Goal: Check status: Check status

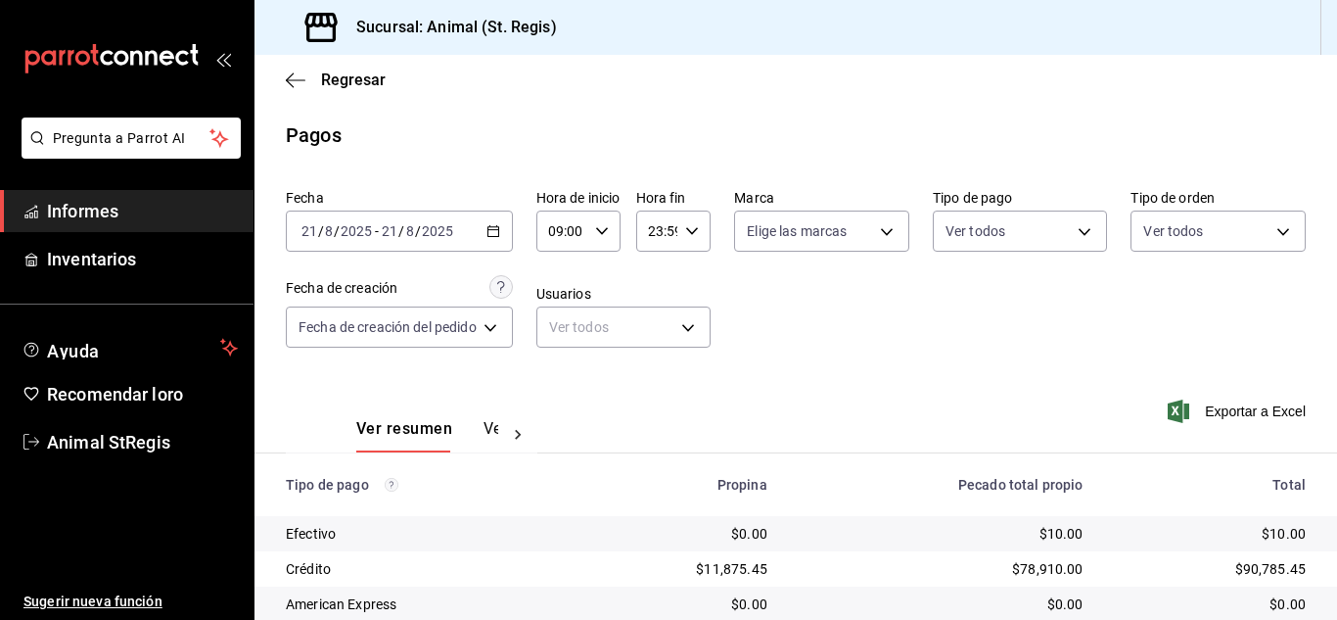
scroll to position [246, 0]
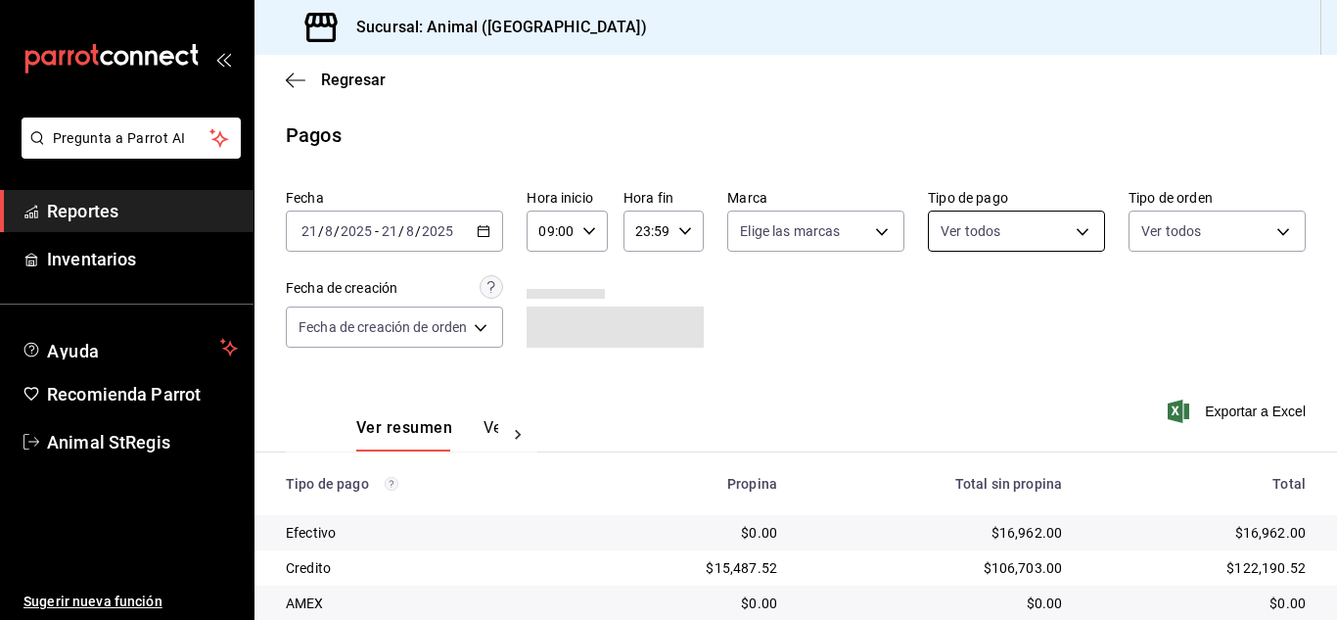
click at [970, 239] on body "Pregunta a Parrot AI Reportes Inventarios Ayuda Recomienda Parrot Animal StRegi…" at bounding box center [668, 310] width 1337 height 620
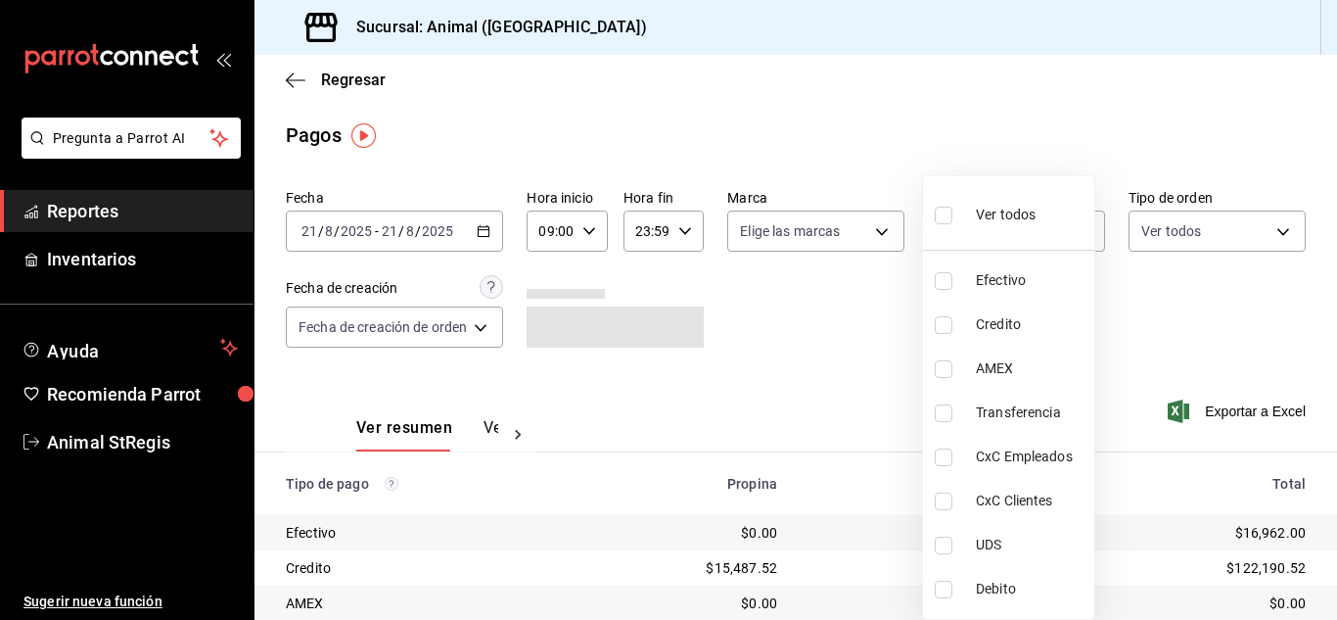
click at [943, 212] on input "checkbox" at bounding box center [944, 216] width 18 height 18
checkbox input "true"
type input "5a0f3365-d715-4940-adc4-656debb7822a,fc07b02b-84a7-4dba-9bff-98bba82b1290,ff2b0…"
checkbox input "true"
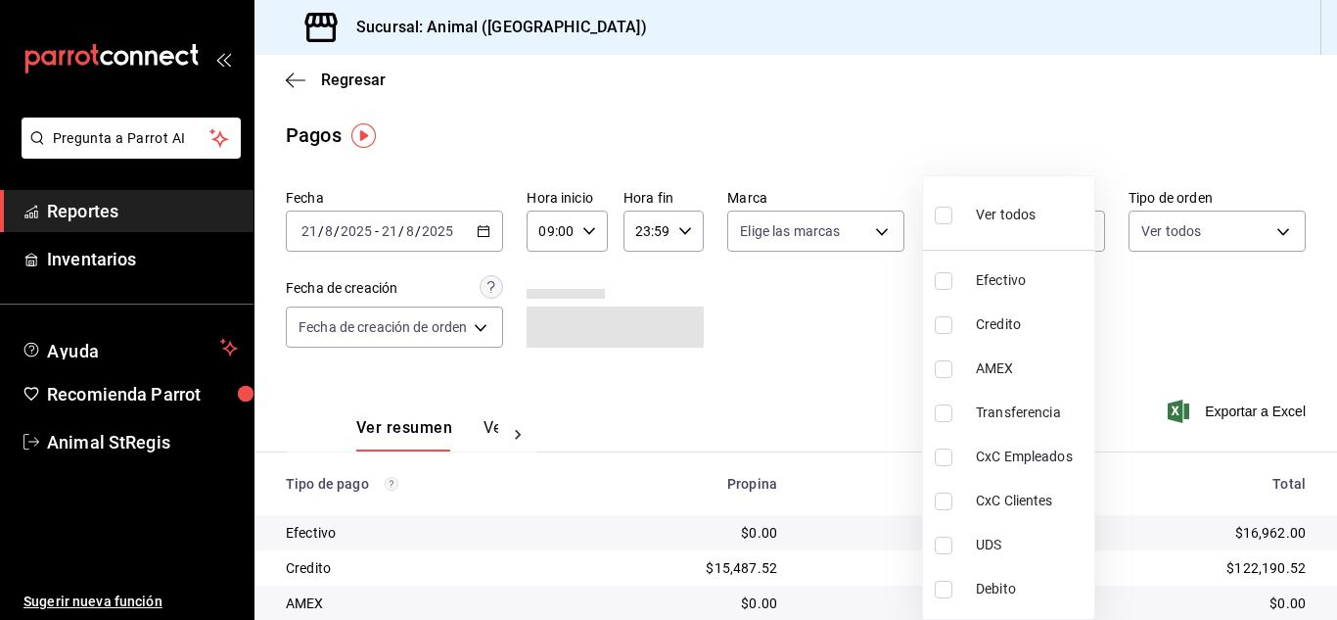
checkbox input "true"
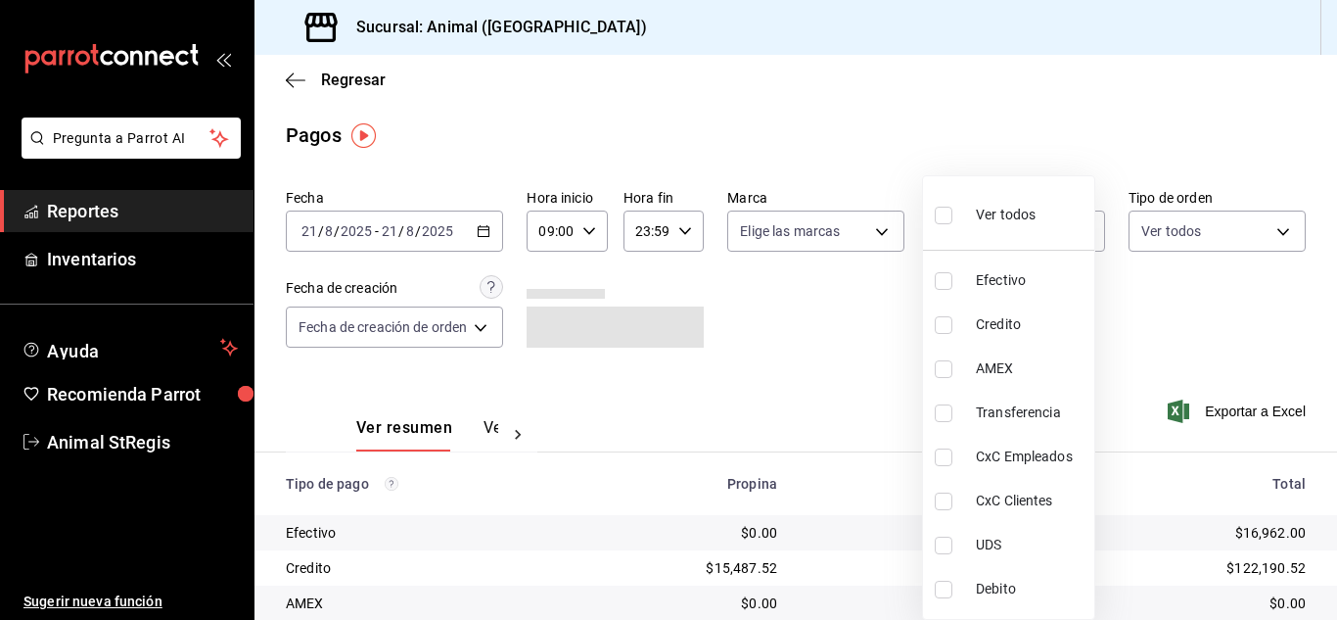
checkbox input "true"
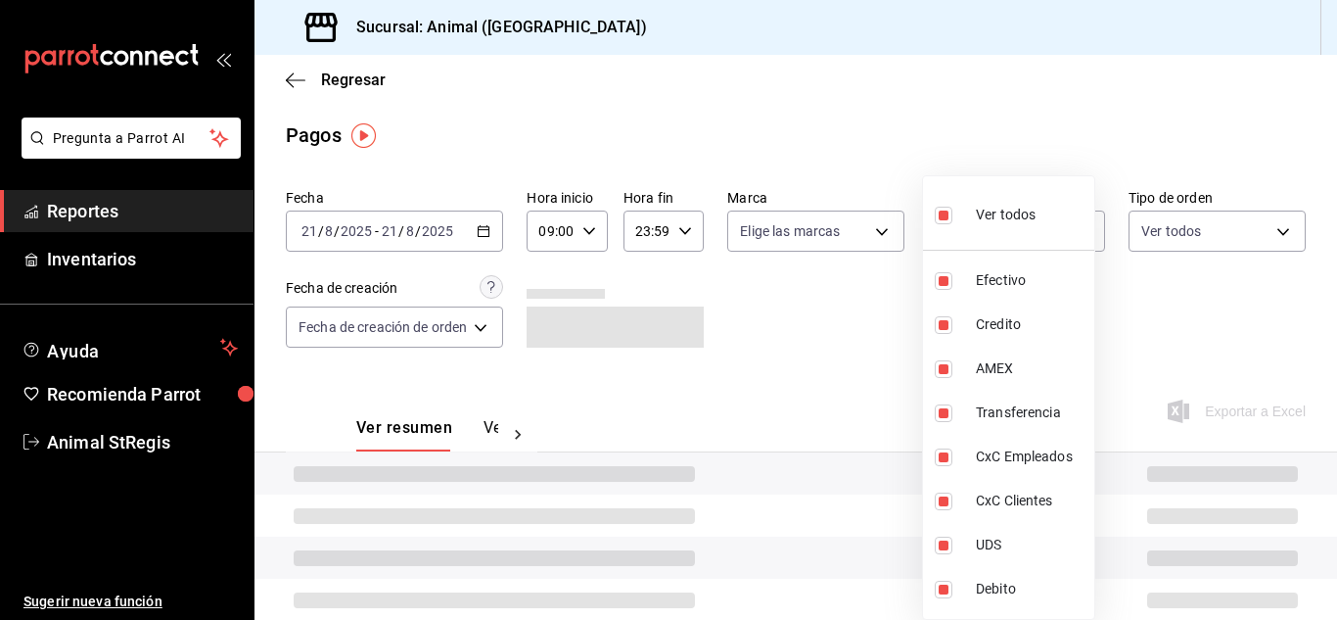
click at [816, 273] on div at bounding box center [668, 310] width 1337 height 620
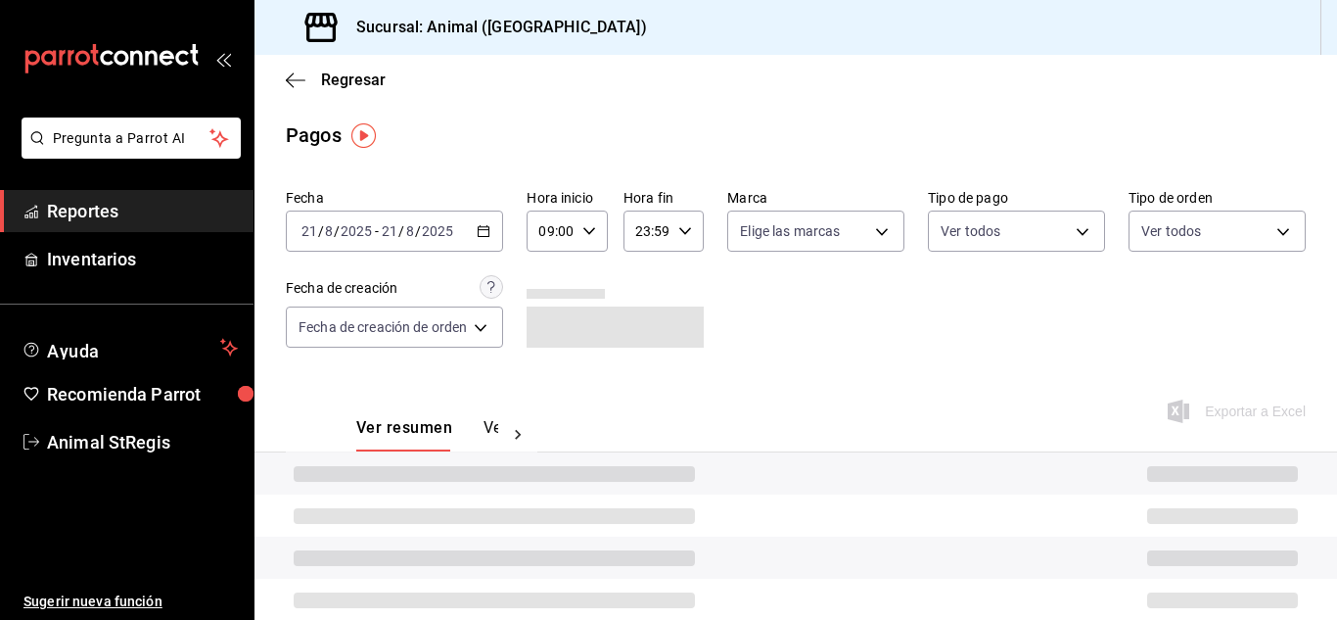
click at [808, 238] on div "Ver todos Efectivo Credito AMEX Transferencia CxC Empleados CxC Clientes UDS De…" at bounding box center [668, 310] width 1337 height 620
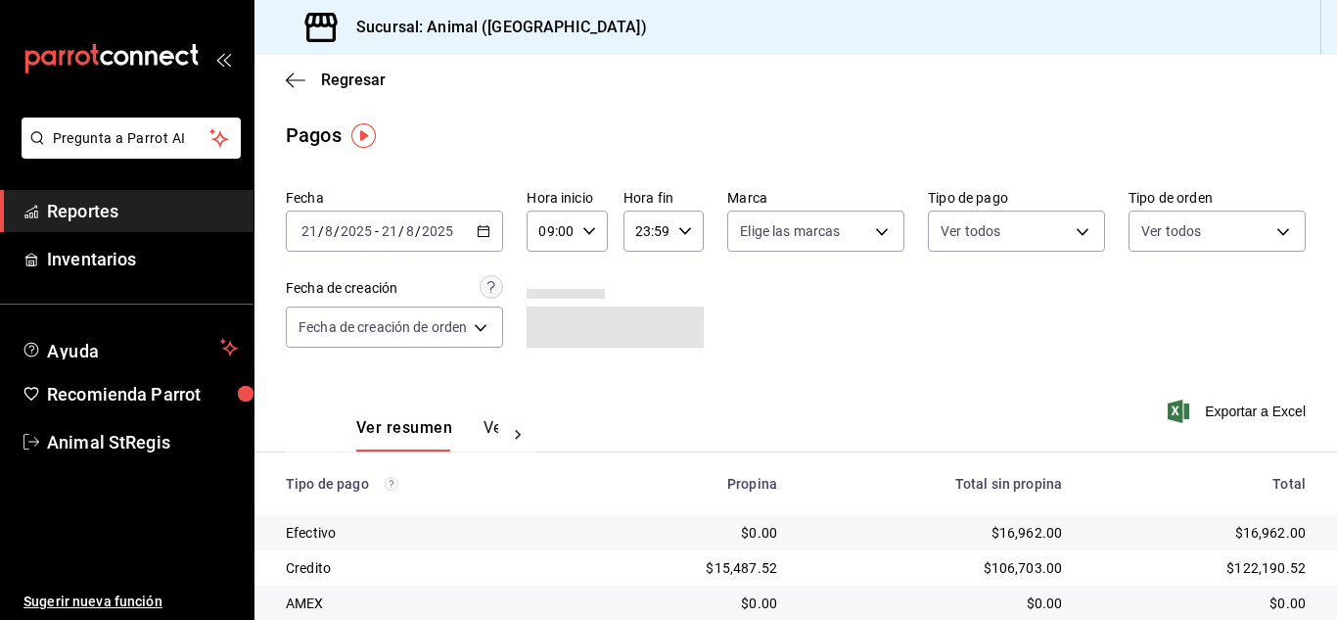
click at [808, 238] on body "Pregunta a Parrot AI Reportes Inventarios Ayuda Recomienda Parrot Animal StRegi…" at bounding box center [668, 310] width 1337 height 620
click at [743, 306] on input "checkbox" at bounding box center [747, 308] width 18 height 18
checkbox input "true"
type input "3f39fcdc-c8c4-4fff-883a-47b345d9391c"
checkbox input "true"
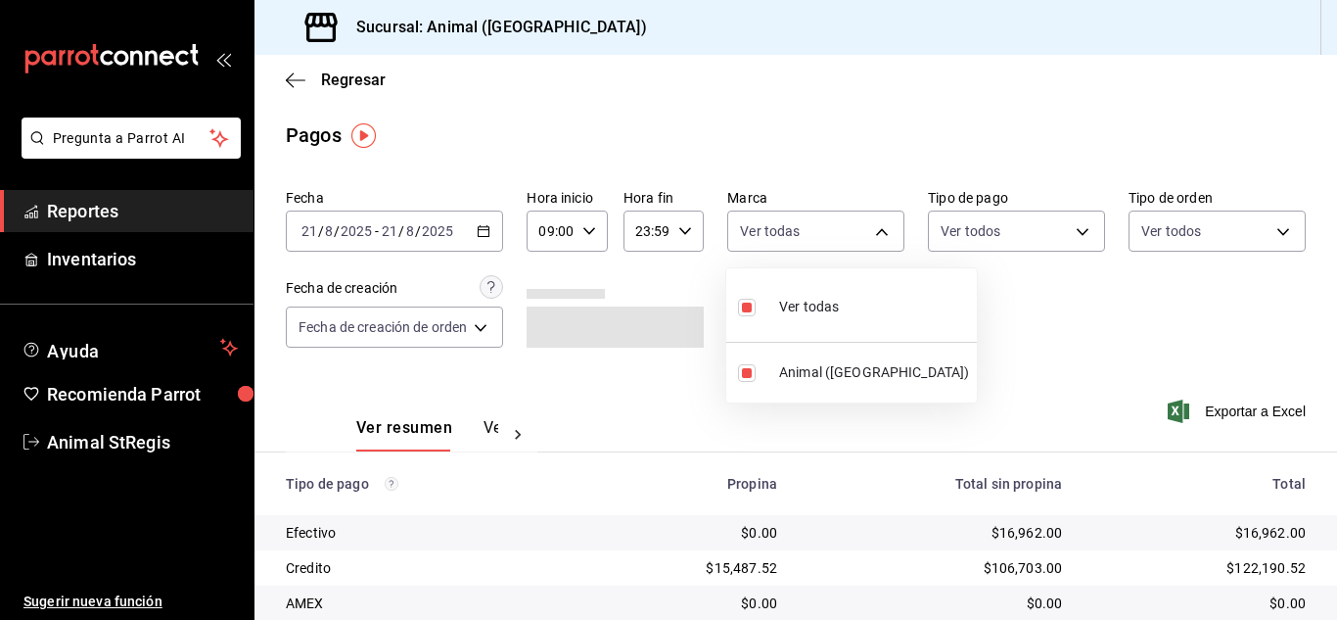
click at [1027, 317] on div at bounding box center [668, 310] width 1337 height 620
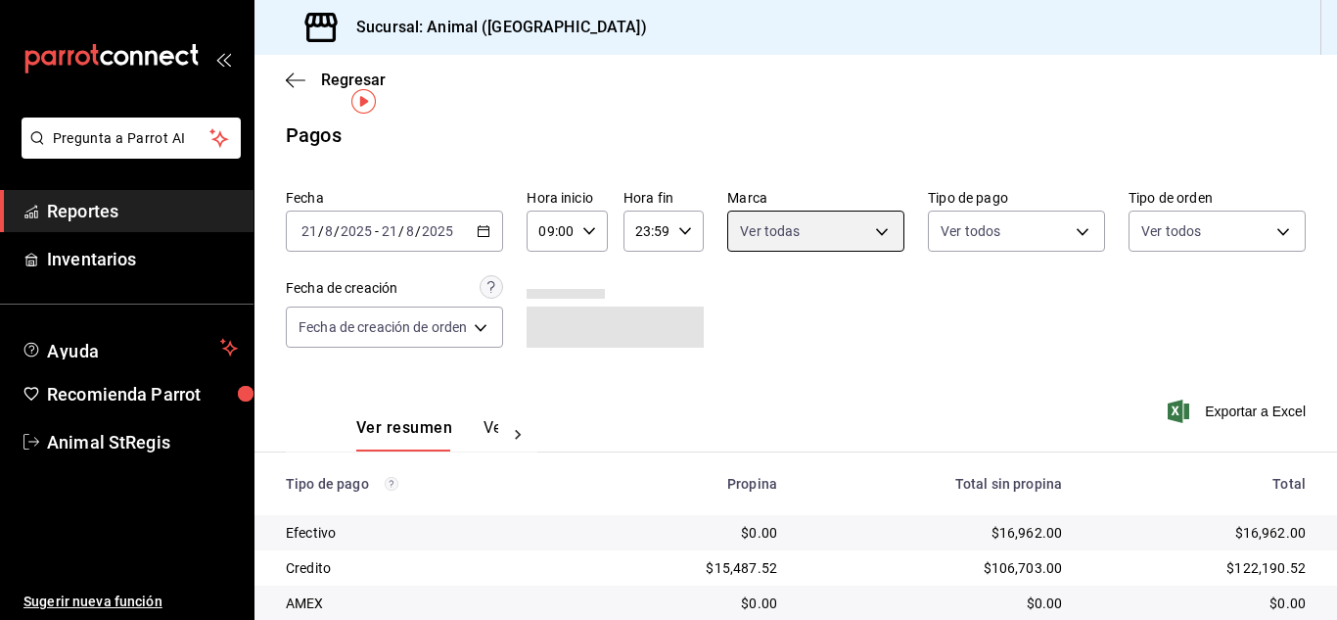
scroll to position [245, 0]
